Goal: Task Accomplishment & Management: Complete application form

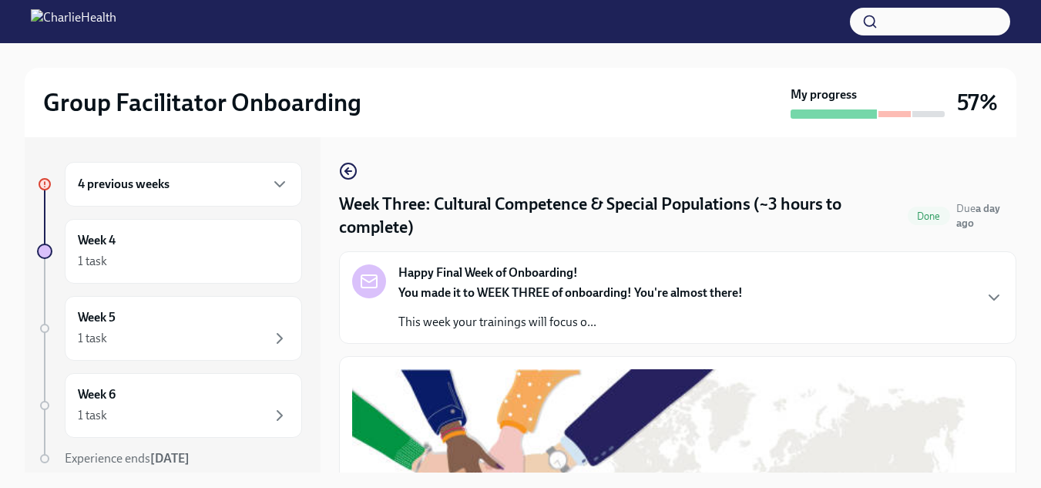
scroll to position [1329, 0]
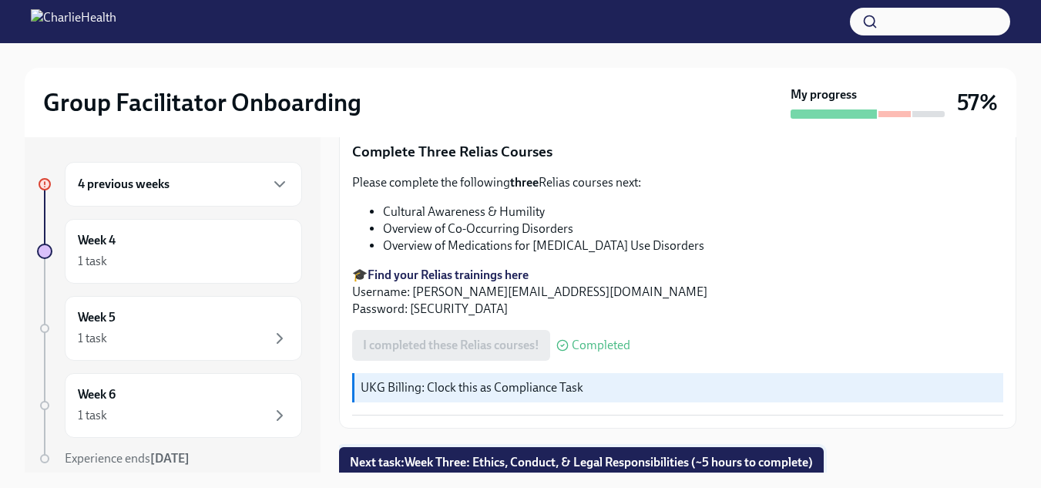
click at [583, 455] on span "Next task : Week Three: Ethics, Conduct, & Legal Responsibilities (~5 hours to …" at bounding box center [581, 462] width 463 height 15
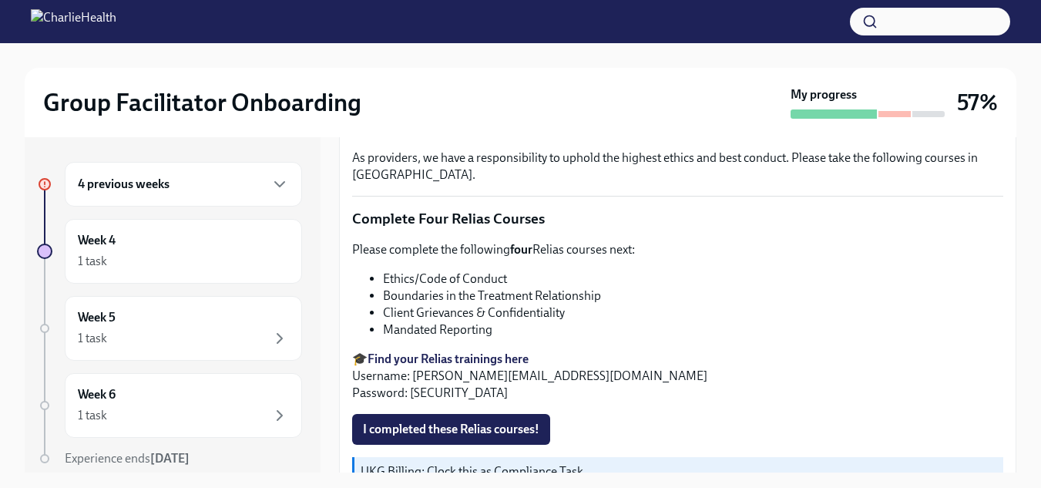
scroll to position [703, 0]
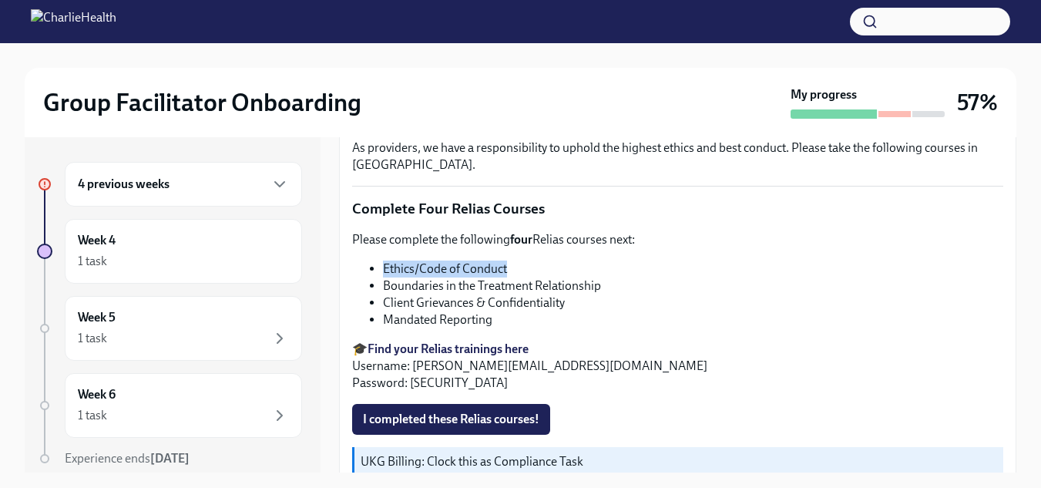
drag, startPoint x: 525, startPoint y: 267, endPoint x: 385, endPoint y: 258, distance: 139.8
click at [385, 261] on li "Ethics/Code of Conduct" at bounding box center [693, 269] width 621 height 17
copy li "Ethics/Code of Conduct"
drag, startPoint x: 597, startPoint y: 278, endPoint x: 434, endPoint y: 276, distance: 163.4
click at [434, 278] on li "Boundaries in the Treatment Relationship" at bounding box center [693, 286] width 621 height 17
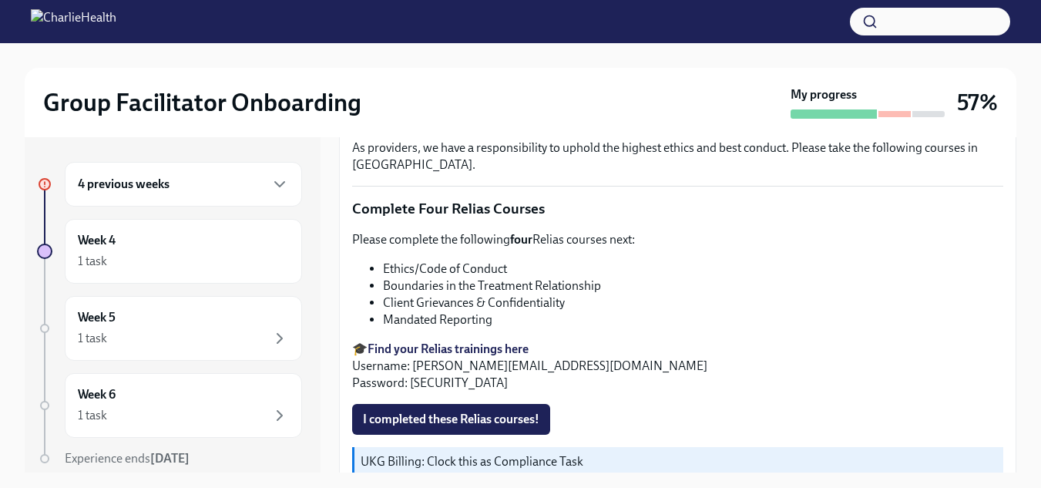
click at [628, 281] on li "Boundaries in the Treatment Relationship" at bounding box center [693, 286] width 621 height 17
drag, startPoint x: 605, startPoint y: 280, endPoint x: 378, endPoint y: 284, distance: 227.4
click at [378, 284] on ul "Ethics/Code of Conduct Boundaries in the Treatment Relationship Client Grievanc…" at bounding box center [677, 295] width 651 height 68
copy li "Boundaries in the Treatment Relationship"
drag, startPoint x: 570, startPoint y: 300, endPoint x: 378, endPoint y: 300, distance: 191.9
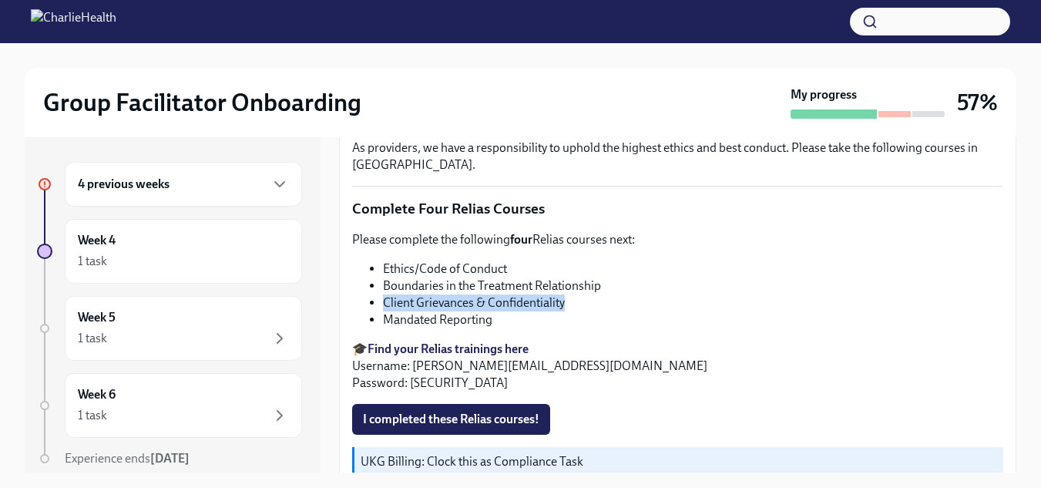
click at [378, 300] on ul "Ethics/Code of Conduct Boundaries in the Treatment Relationship Client Grievanc…" at bounding box center [677, 295] width 651 height 68
copy li "Client Grievances & Confidentiality"
drag, startPoint x: 498, startPoint y: 315, endPoint x: 382, endPoint y: 314, distance: 115.6
click at [382, 314] on ul "Ethics/Code of Conduct Boundaries in the Treatment Relationship Client Grievanc…" at bounding box center [677, 295] width 651 height 68
copy li "Mandated Reporting"
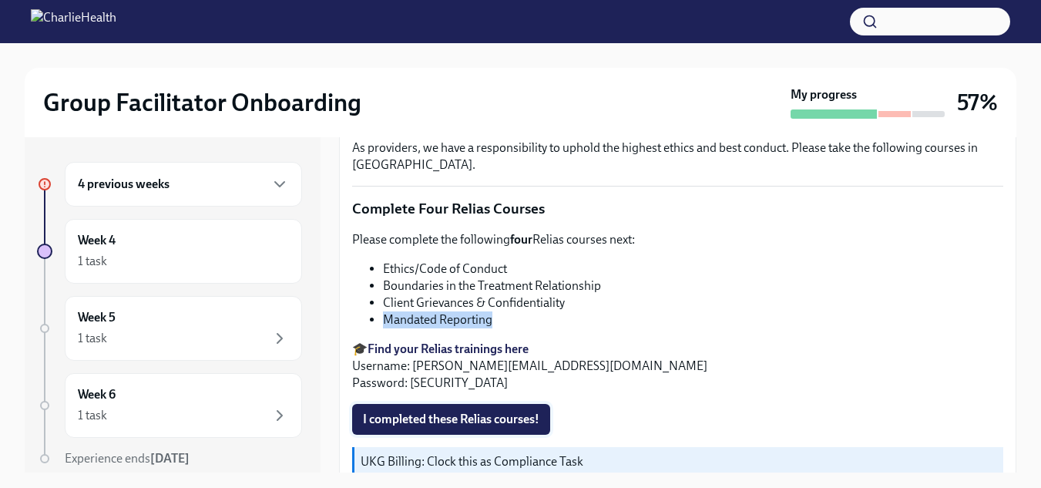
click at [481, 412] on span "I completed these Relias courses!" at bounding box center [451, 419] width 177 height 15
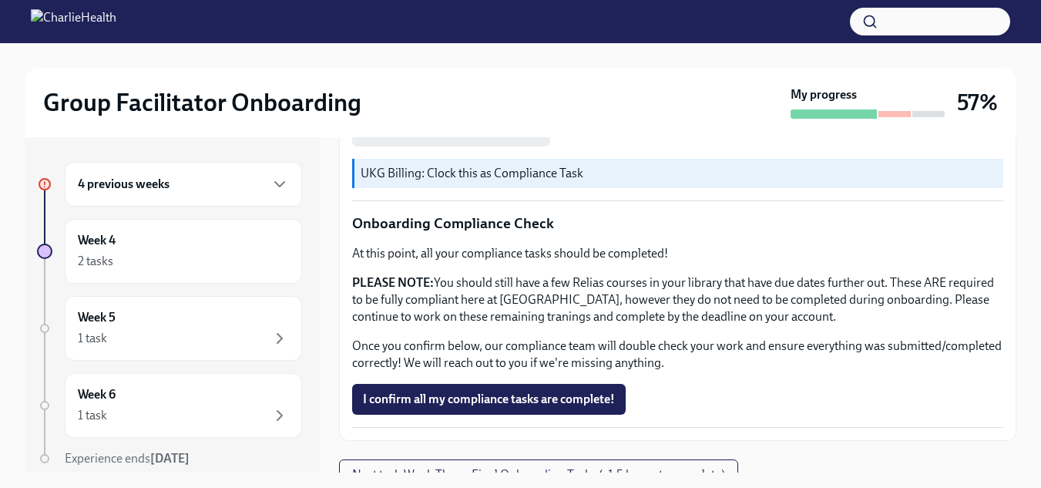
scroll to position [1001, 0]
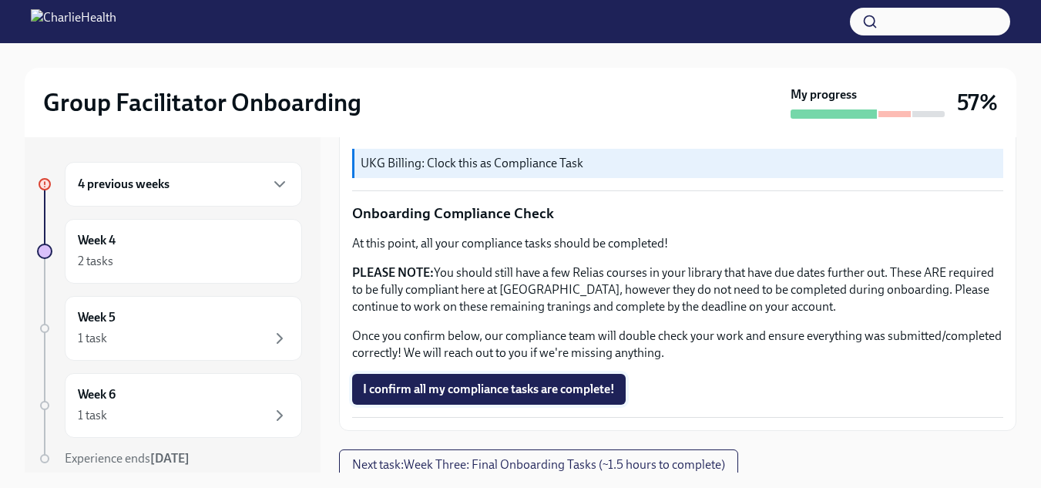
click at [506, 385] on span "I confirm all my compliance tasks are complete!" at bounding box center [489, 389] width 252 height 15
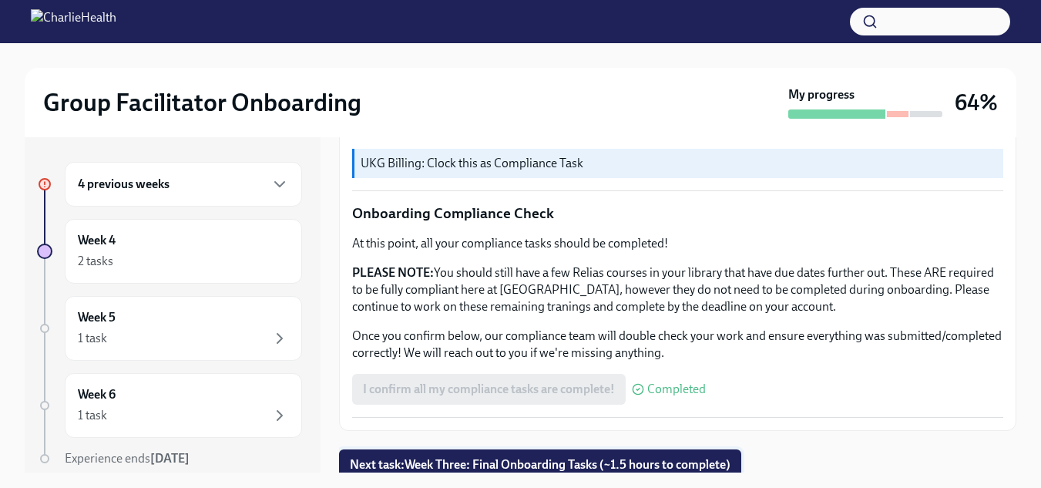
click at [519, 459] on span "Next task : Week Three: Final Onboarding Tasks (~1.5 hours to complete)" at bounding box center [540, 464] width 381 height 15
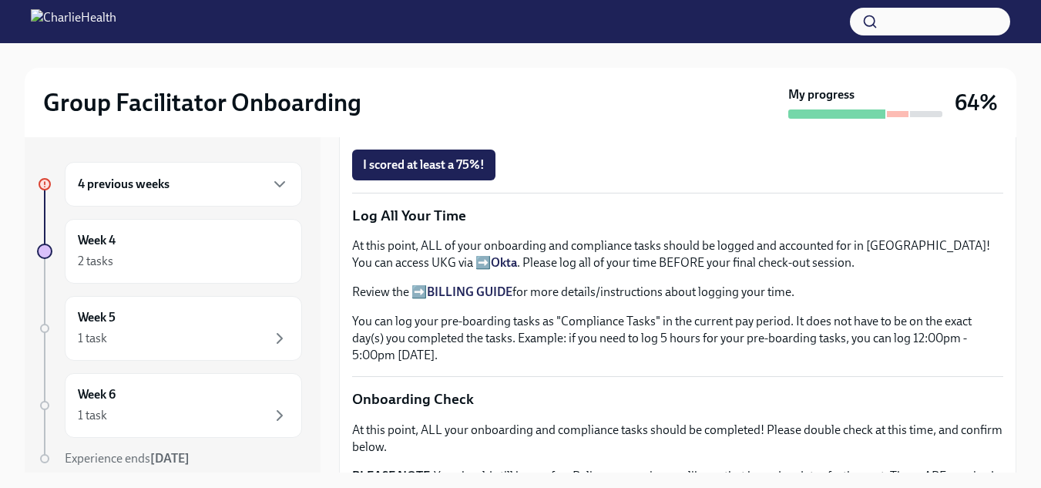
scroll to position [1038, 0]
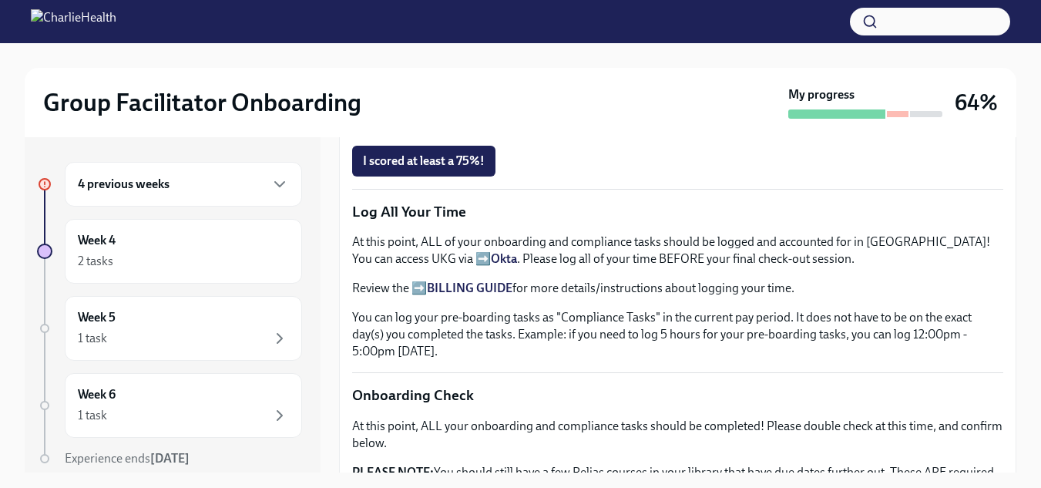
click at [278, 183] on div "4 previous weeks" at bounding box center [183, 184] width 237 height 45
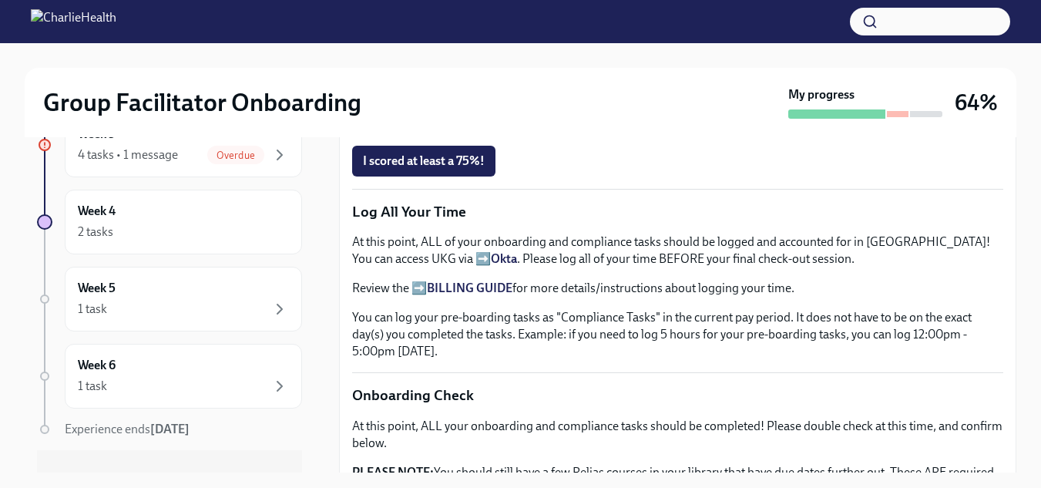
scroll to position [394, 0]
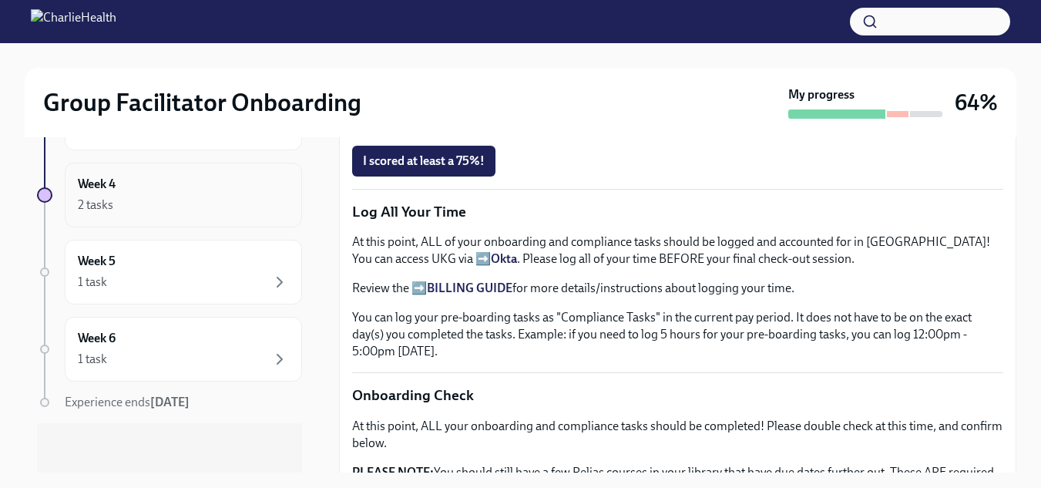
click at [176, 187] on div "Week 4 2 tasks" at bounding box center [183, 195] width 211 height 39
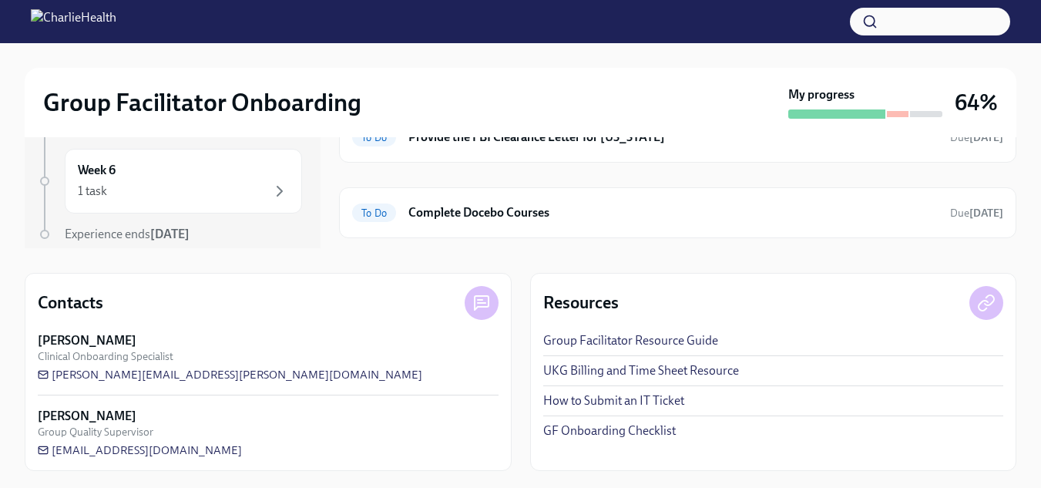
scroll to position [226, 0]
